Goal: Information Seeking & Learning: Find specific page/section

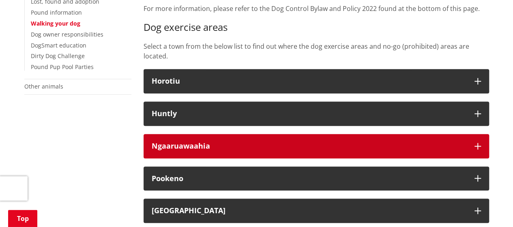
scroll to position [228, 0]
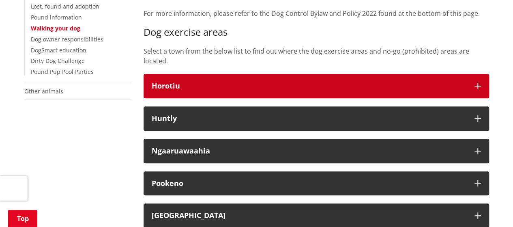
click at [224, 80] on button "Horotiu" at bounding box center [317, 86] width 346 height 24
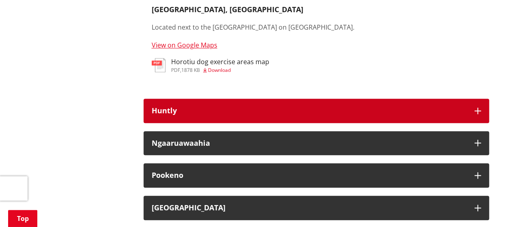
scroll to position [329, 0]
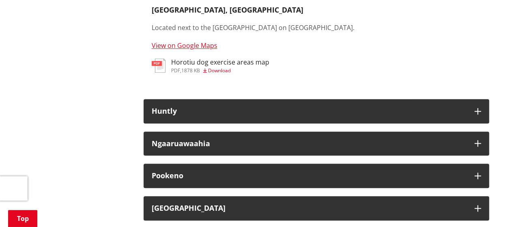
click at [210, 65] on h3 "Horotiu dog exercise areas map" at bounding box center [220, 62] width 98 height 8
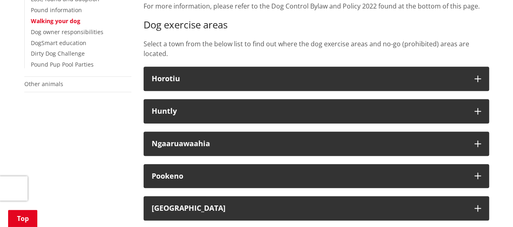
scroll to position [234, 0]
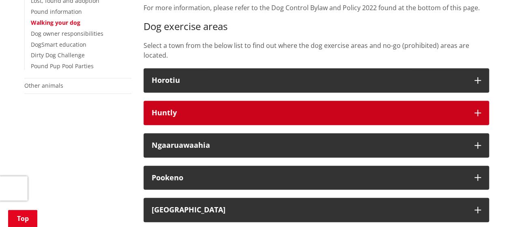
click at [181, 106] on button "Huntly" at bounding box center [317, 113] width 346 height 24
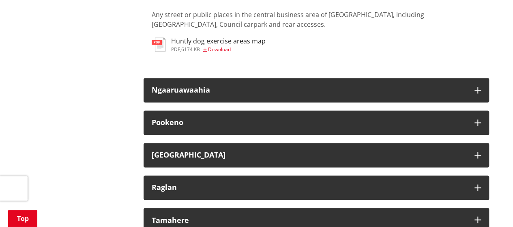
scroll to position [570, 0]
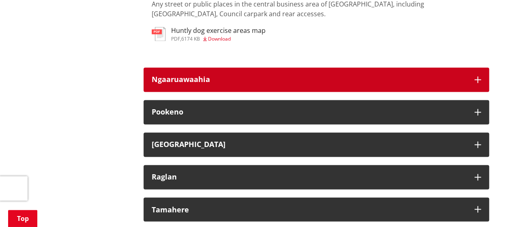
click at [185, 75] on h3 "Ngaaruawaahia" at bounding box center [309, 79] width 315 height 8
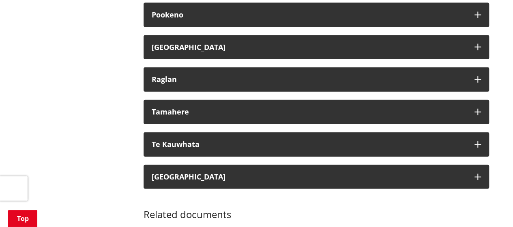
scroll to position [919, 0]
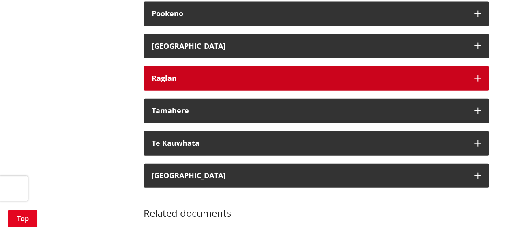
click at [185, 74] on h3 "Raglan" at bounding box center [309, 78] width 315 height 8
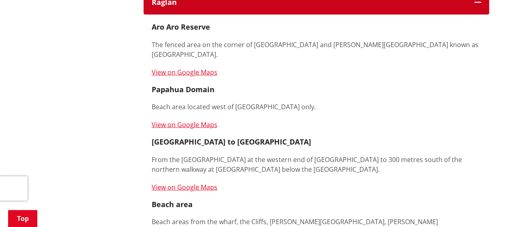
scroll to position [1028, 0]
